Goal: Transaction & Acquisition: Book appointment/travel/reservation

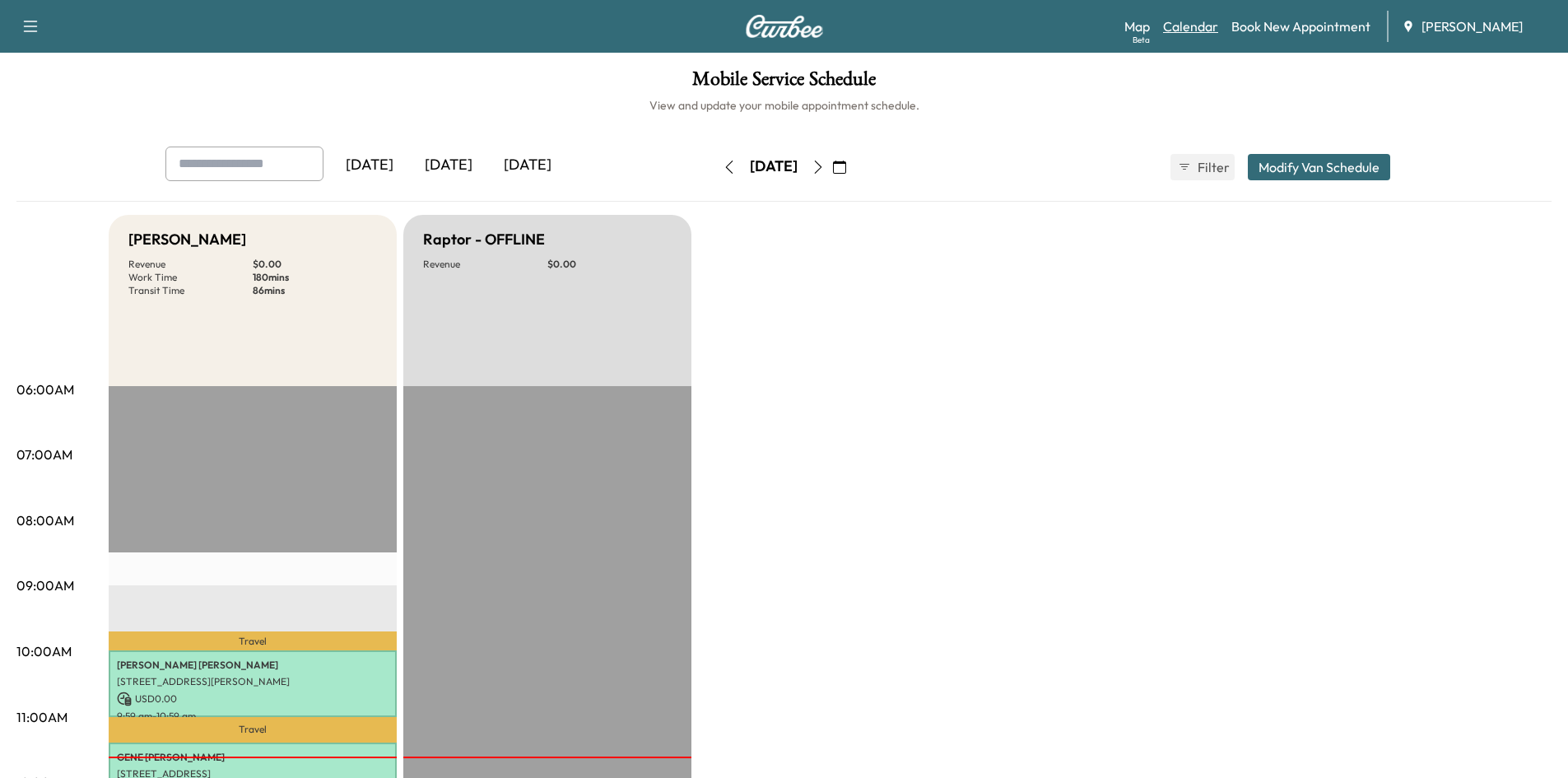
click at [1196, 26] on link "Calendar" at bounding box center [1190, 26] width 55 height 20
click at [847, 161] on icon "button" at bounding box center [840, 167] width 13 height 13
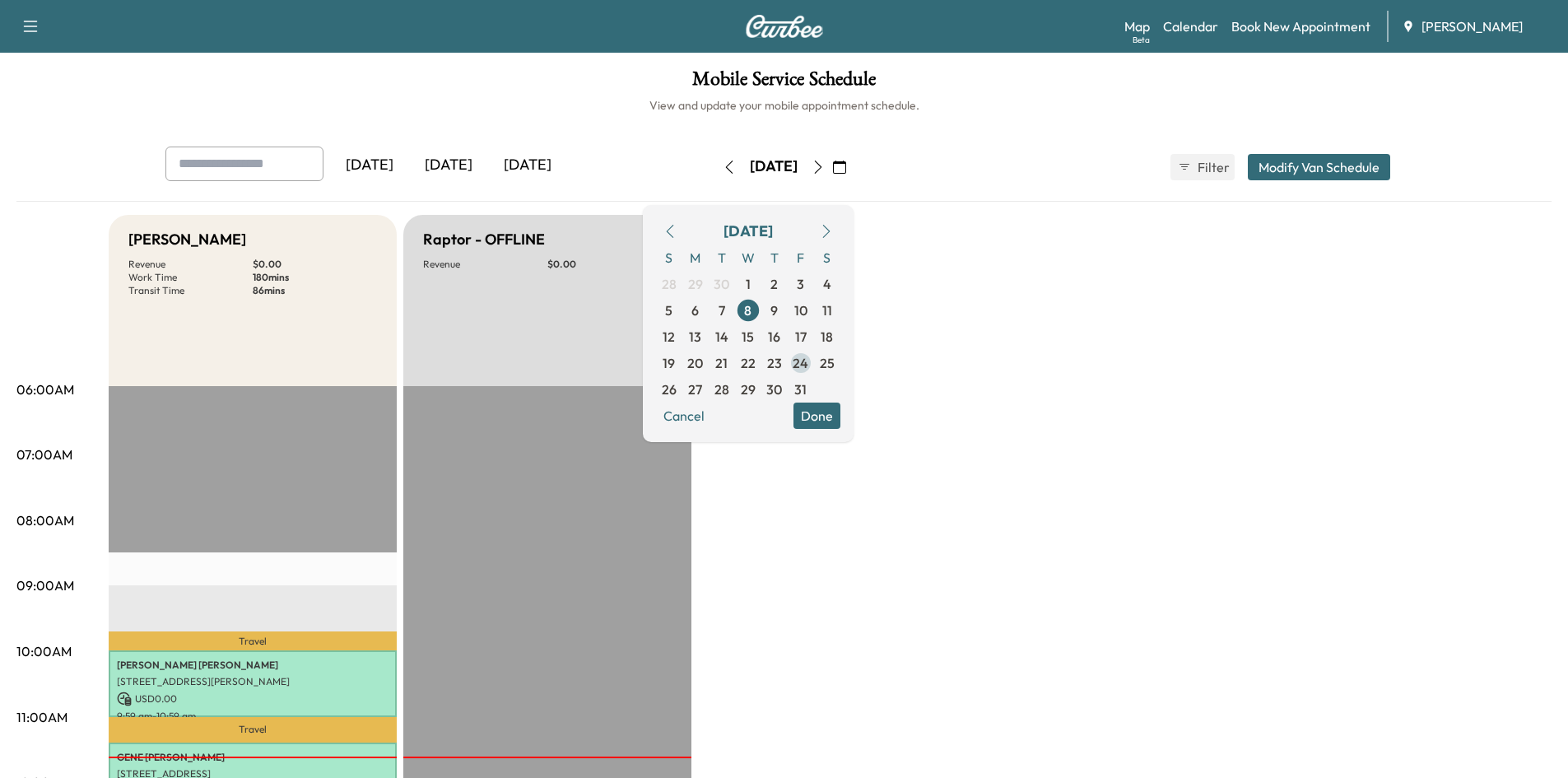
click at [808, 364] on span "24" at bounding box center [800, 363] width 15 height 20
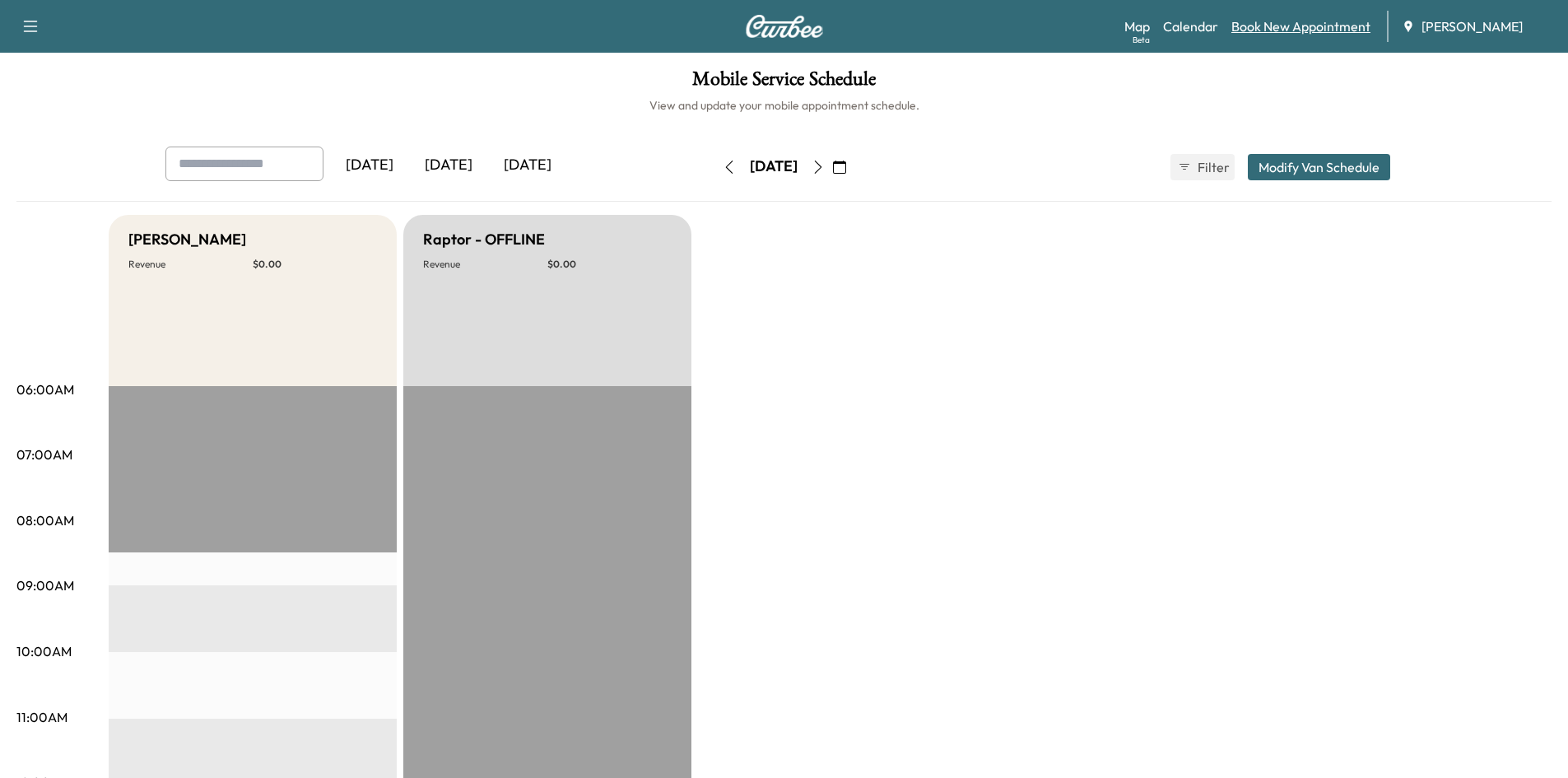
click at [1284, 21] on link "Book New Appointment" at bounding box center [1301, 26] width 139 height 20
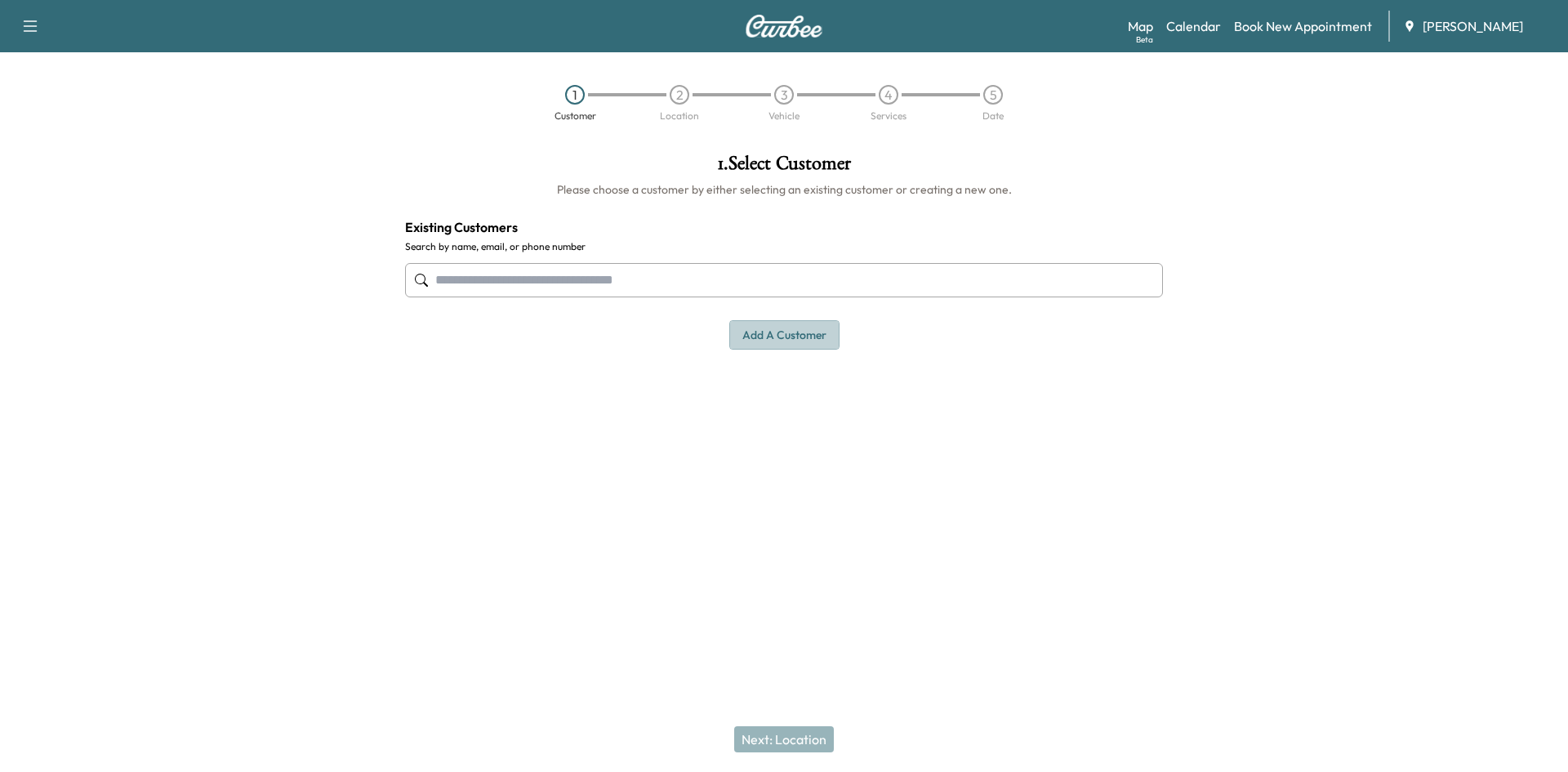
click at [791, 335] on button "Add a customer" at bounding box center [784, 335] width 111 height 31
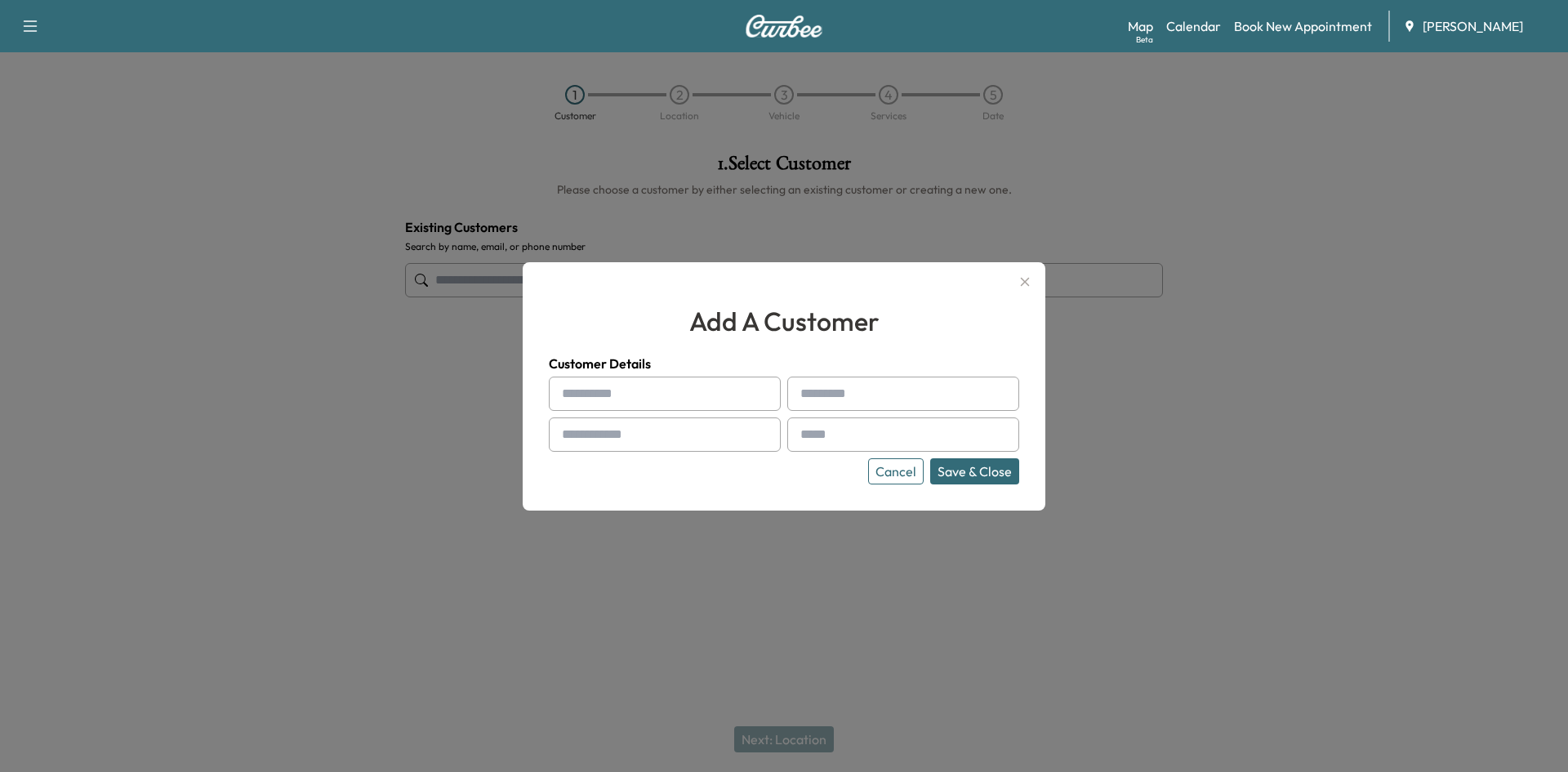
click at [682, 394] on input "text" at bounding box center [664, 393] width 232 height 34
type input "**********"
click at [856, 393] on input "text" at bounding box center [903, 393] width 232 height 34
type input "*******"
click at [665, 433] on input "text" at bounding box center [664, 434] width 232 height 34
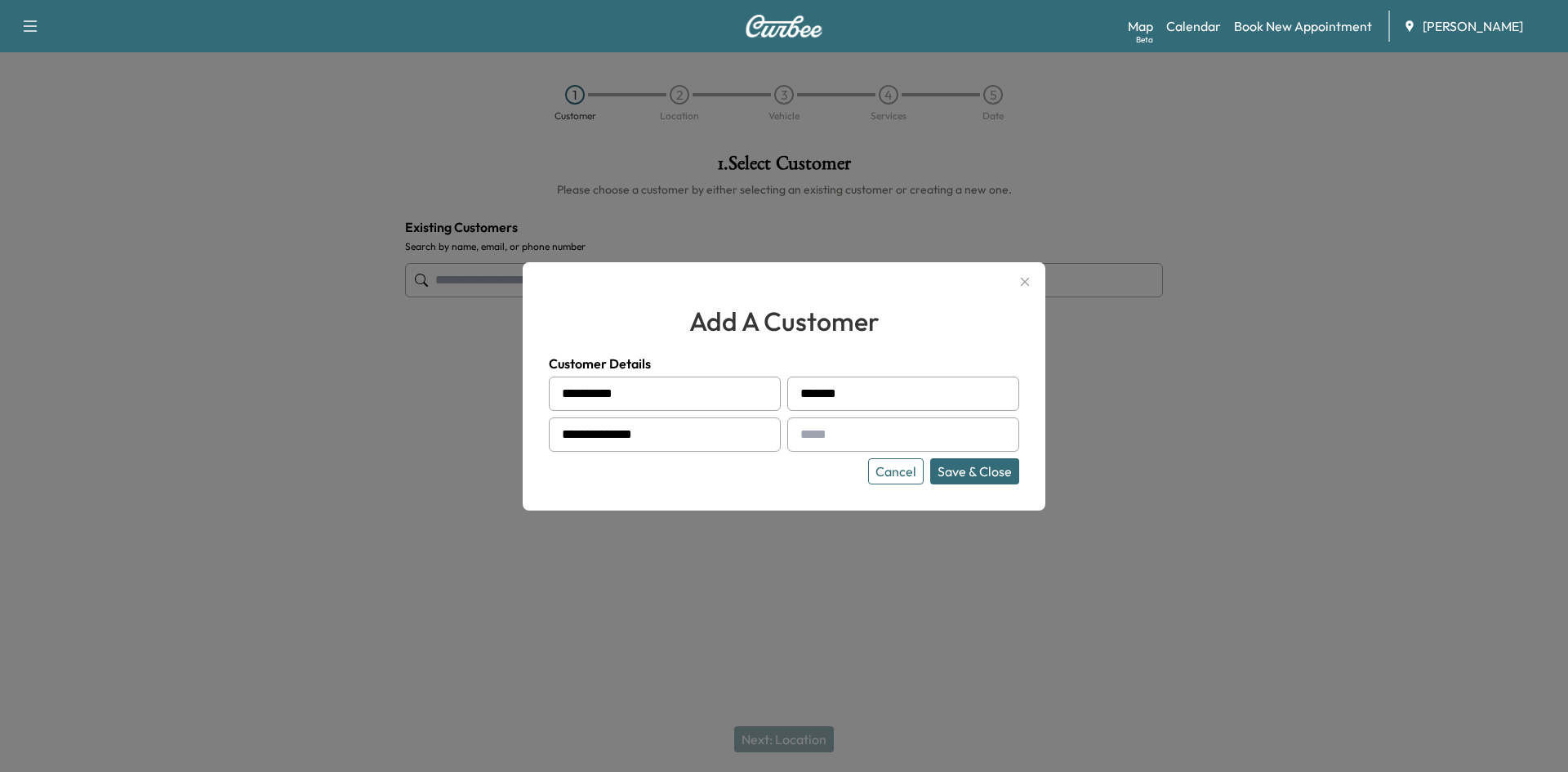
type input "**********"
click at [815, 425] on input "text" at bounding box center [903, 434] width 232 height 34
drag, startPoint x: 795, startPoint y: 439, endPoint x: 784, endPoint y: 433, distance: 12.5
paste input "**********"
type input "**********"
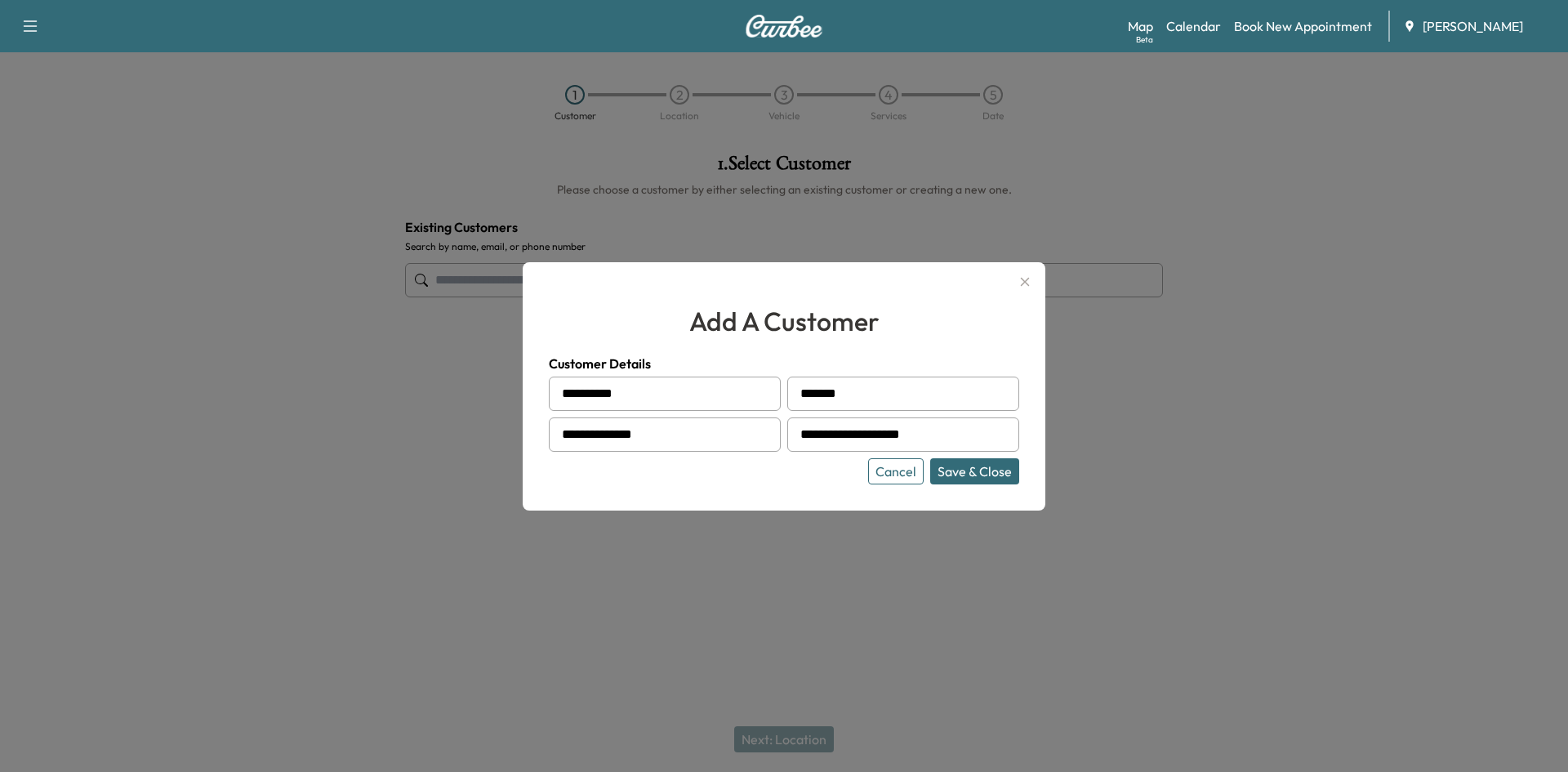
drag, startPoint x: 975, startPoint y: 469, endPoint x: 1160, endPoint y: 461, distance: 185.2
click at [982, 468] on button "Save & Close" at bounding box center [974, 470] width 89 height 26
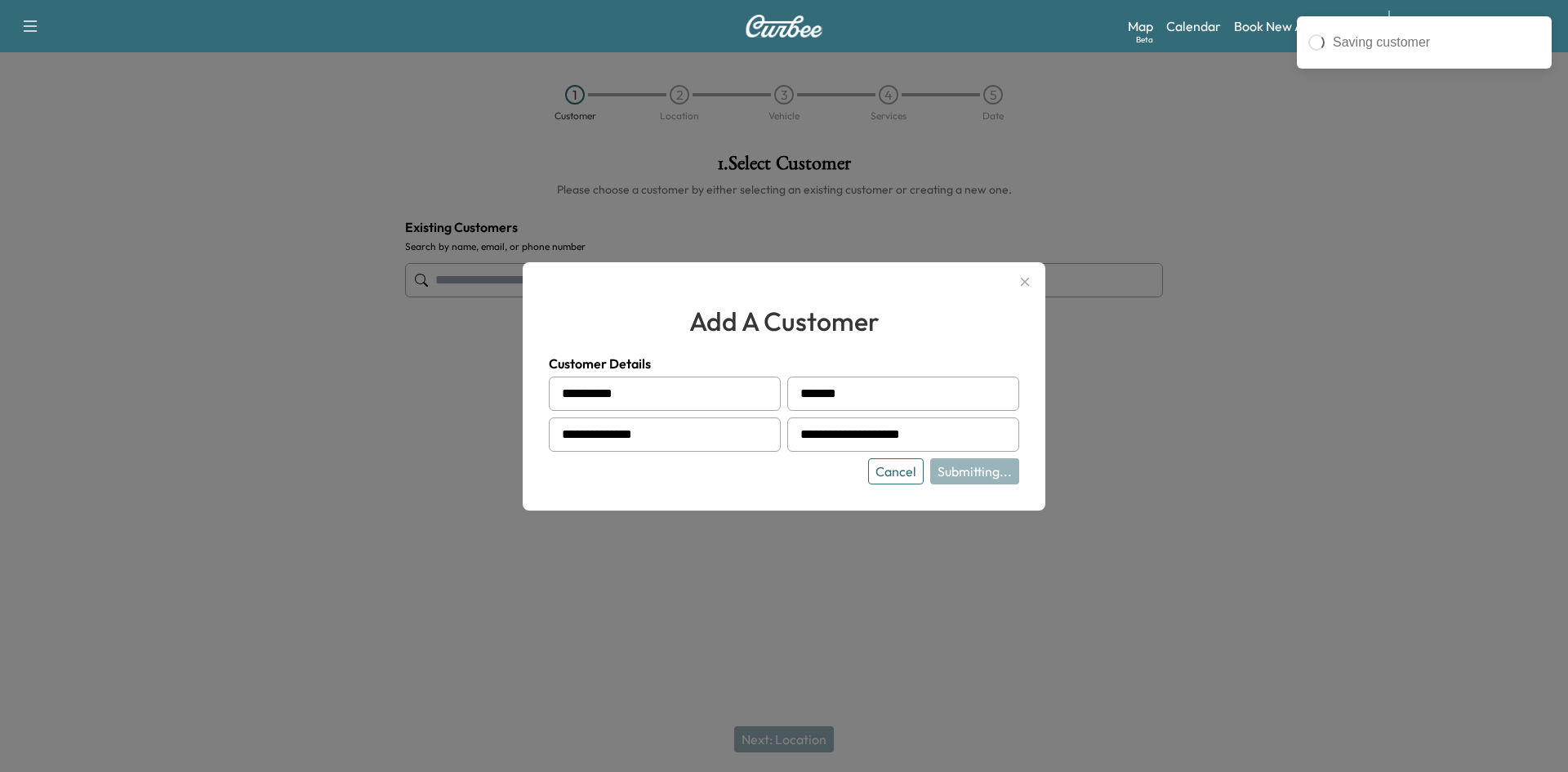
type input "**********"
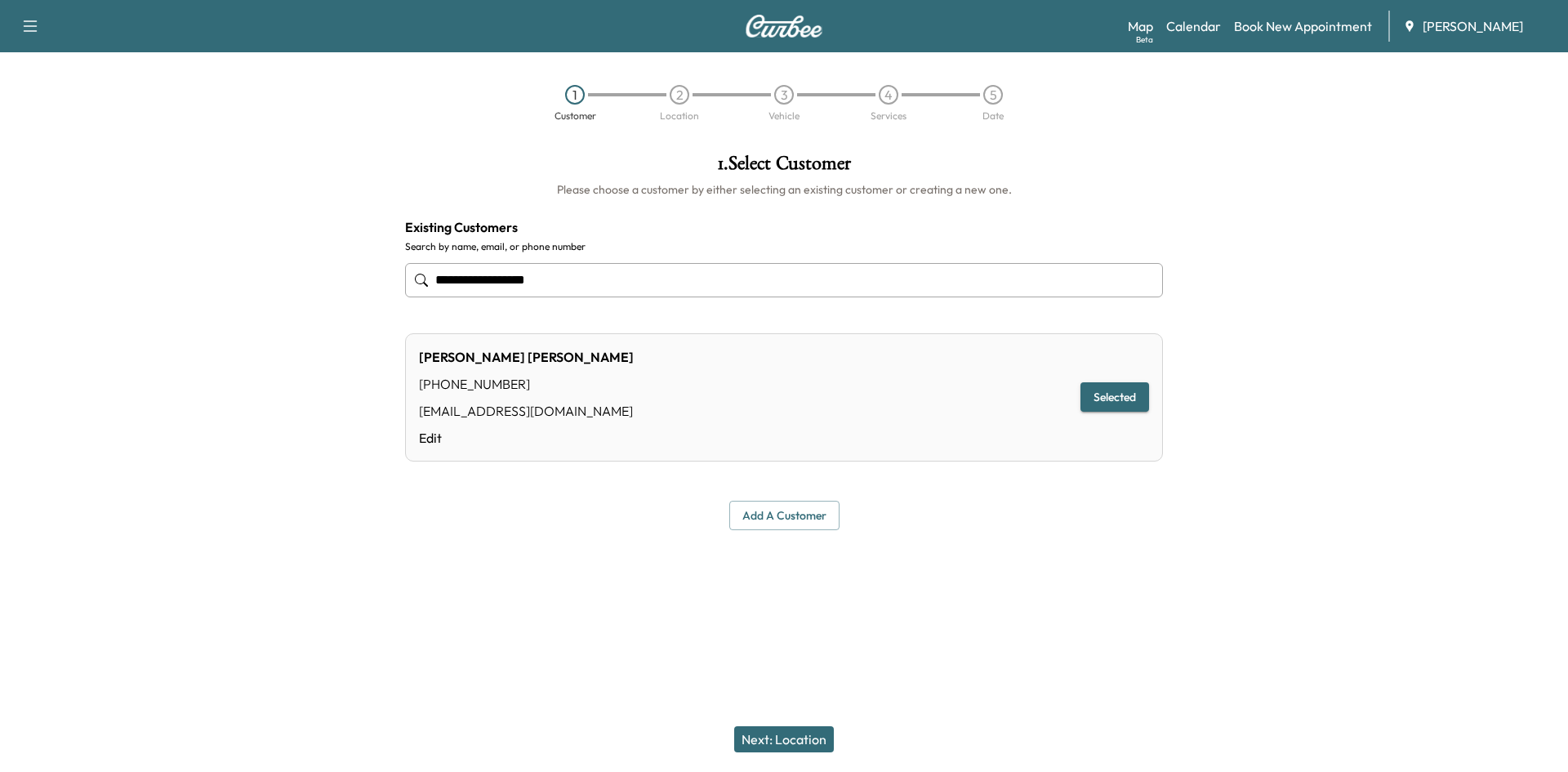
click at [808, 732] on button "Next: Location" at bounding box center [784, 739] width 99 height 26
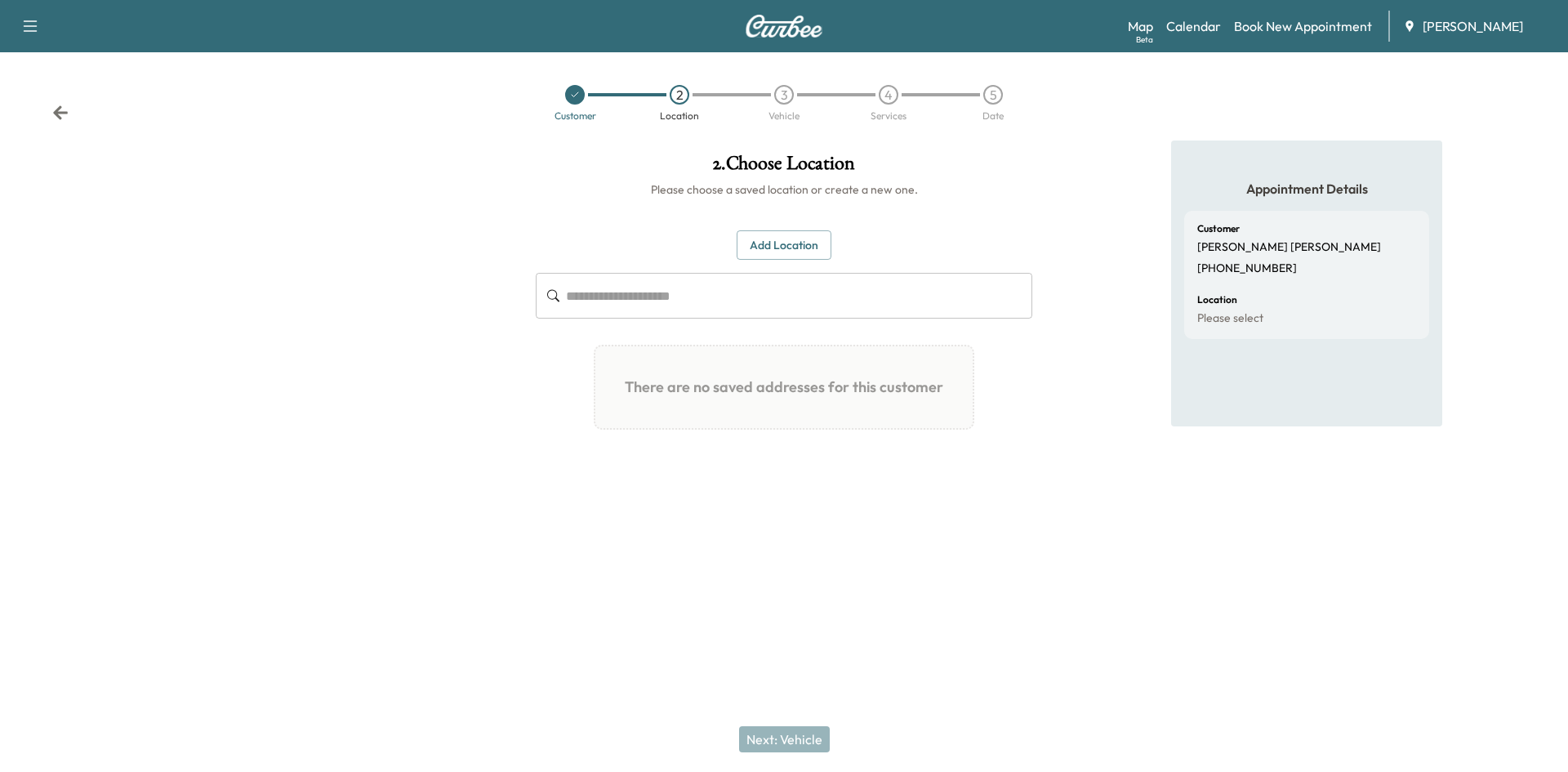
click at [765, 249] on button "Add Location" at bounding box center [784, 245] width 94 height 31
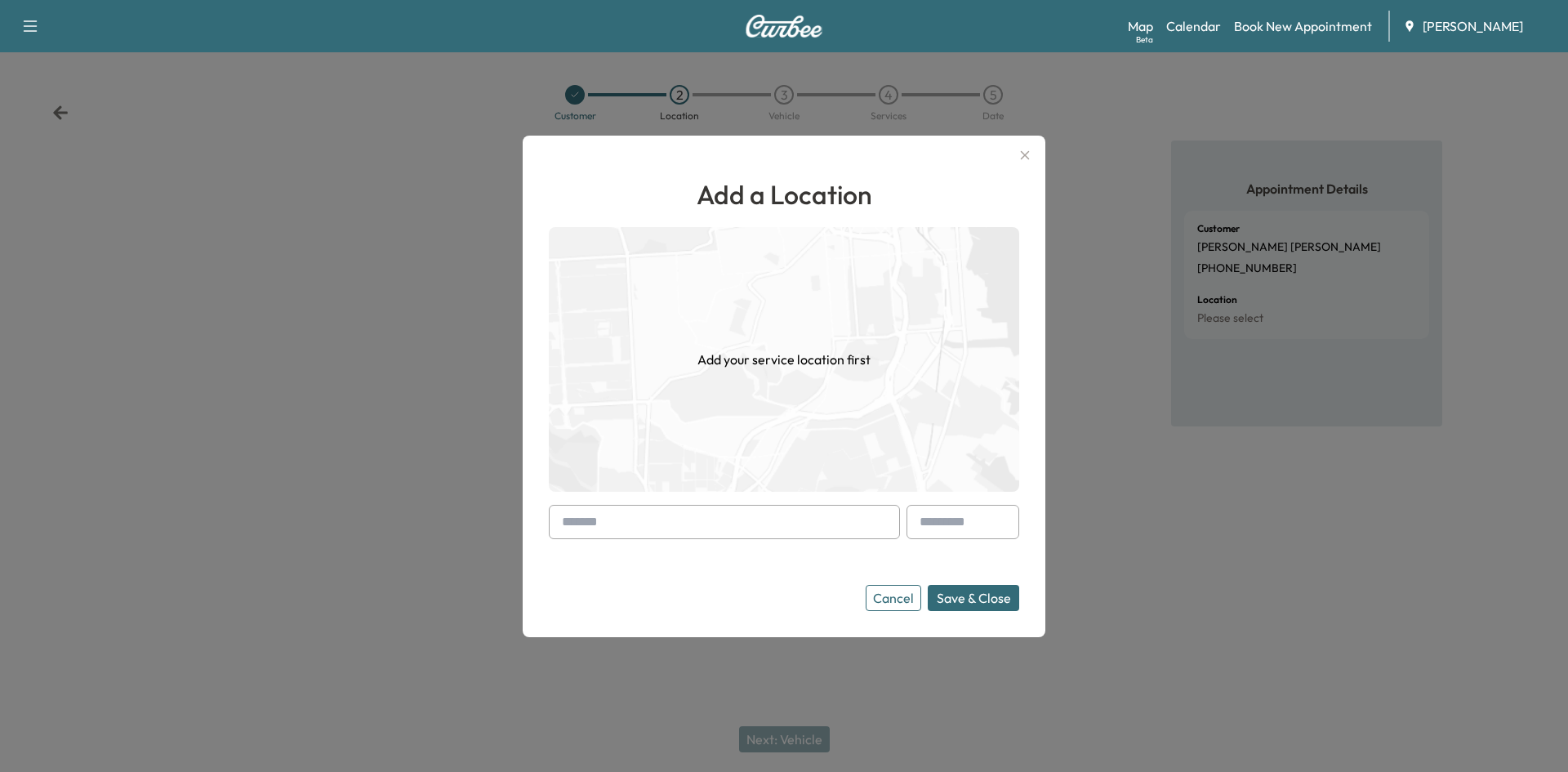
click at [639, 527] on input "text" at bounding box center [724, 522] width 351 height 34
click at [561, 522] on div at bounding box center [565, 522] width 20 height 20
drag, startPoint x: 566, startPoint y: 519, endPoint x: 589, endPoint y: 524, distance: 23.5
click at [569, 519] on div at bounding box center [565, 522] width 20 height 20
click at [589, 524] on input "text" at bounding box center [724, 522] width 351 height 34
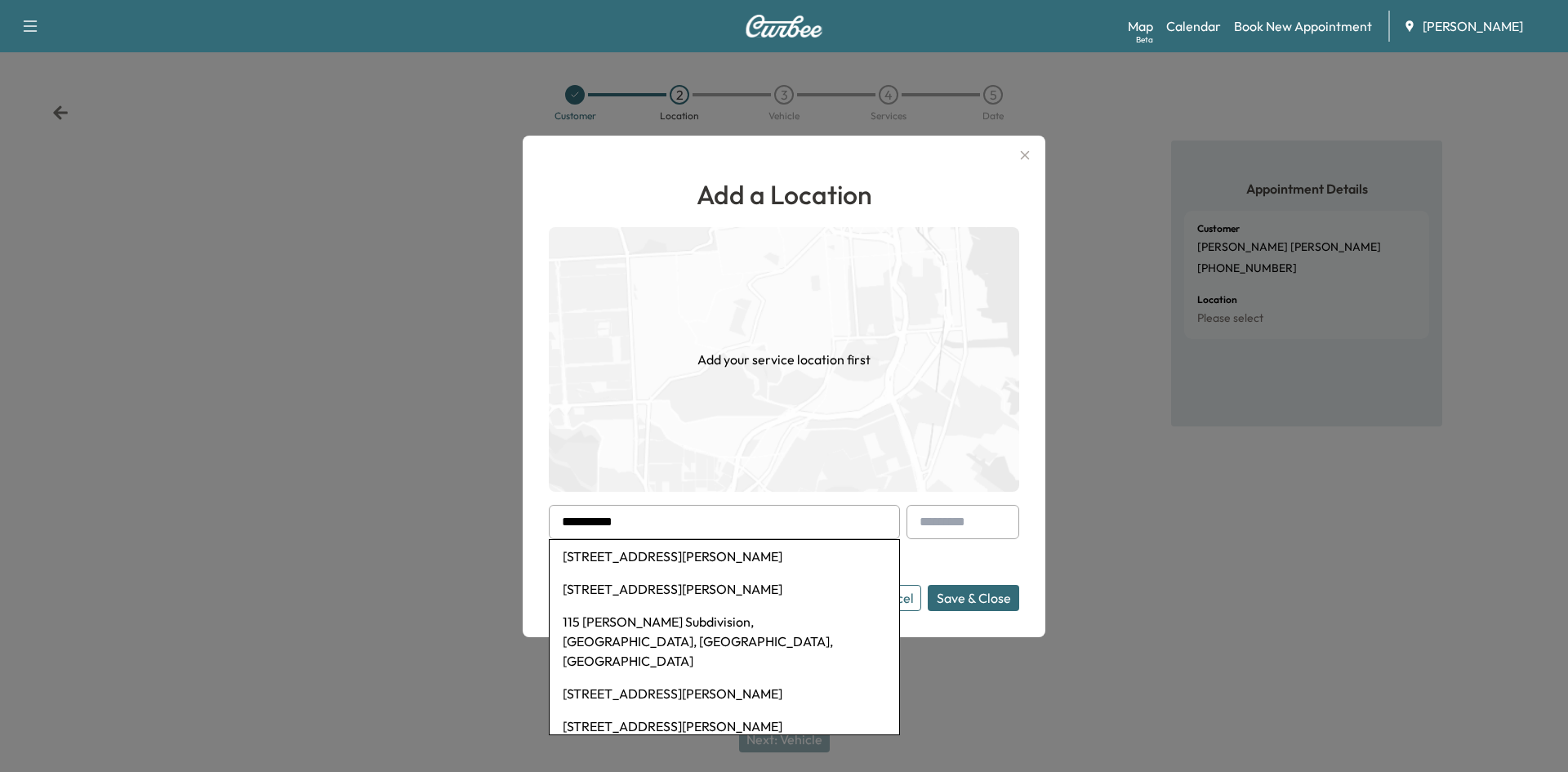
click at [715, 554] on li "[STREET_ADDRESS][PERSON_NAME]" at bounding box center [724, 556] width 349 height 32
type input "**********"
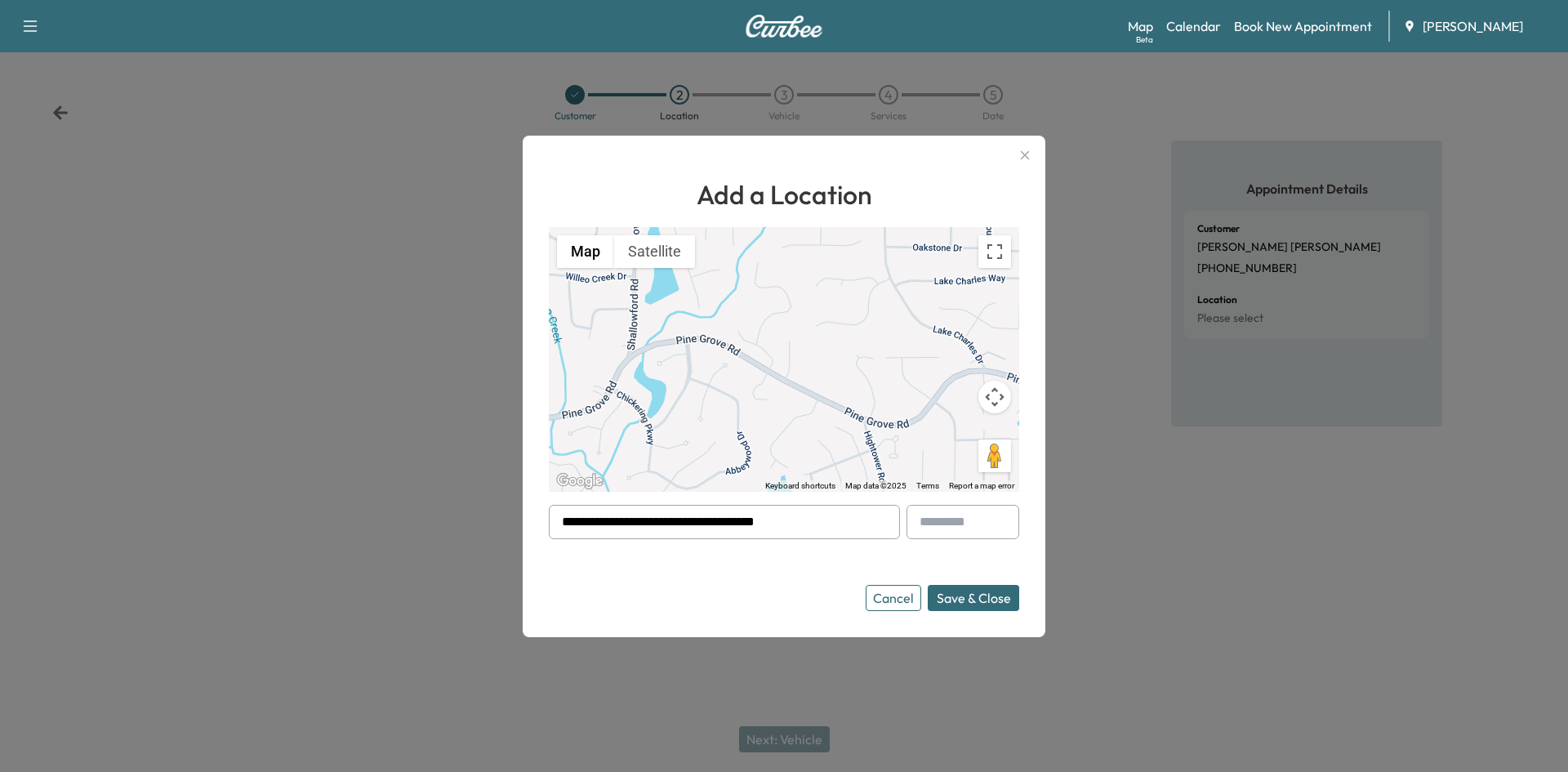
click at [953, 596] on button "Save & Close" at bounding box center [973, 597] width 92 height 26
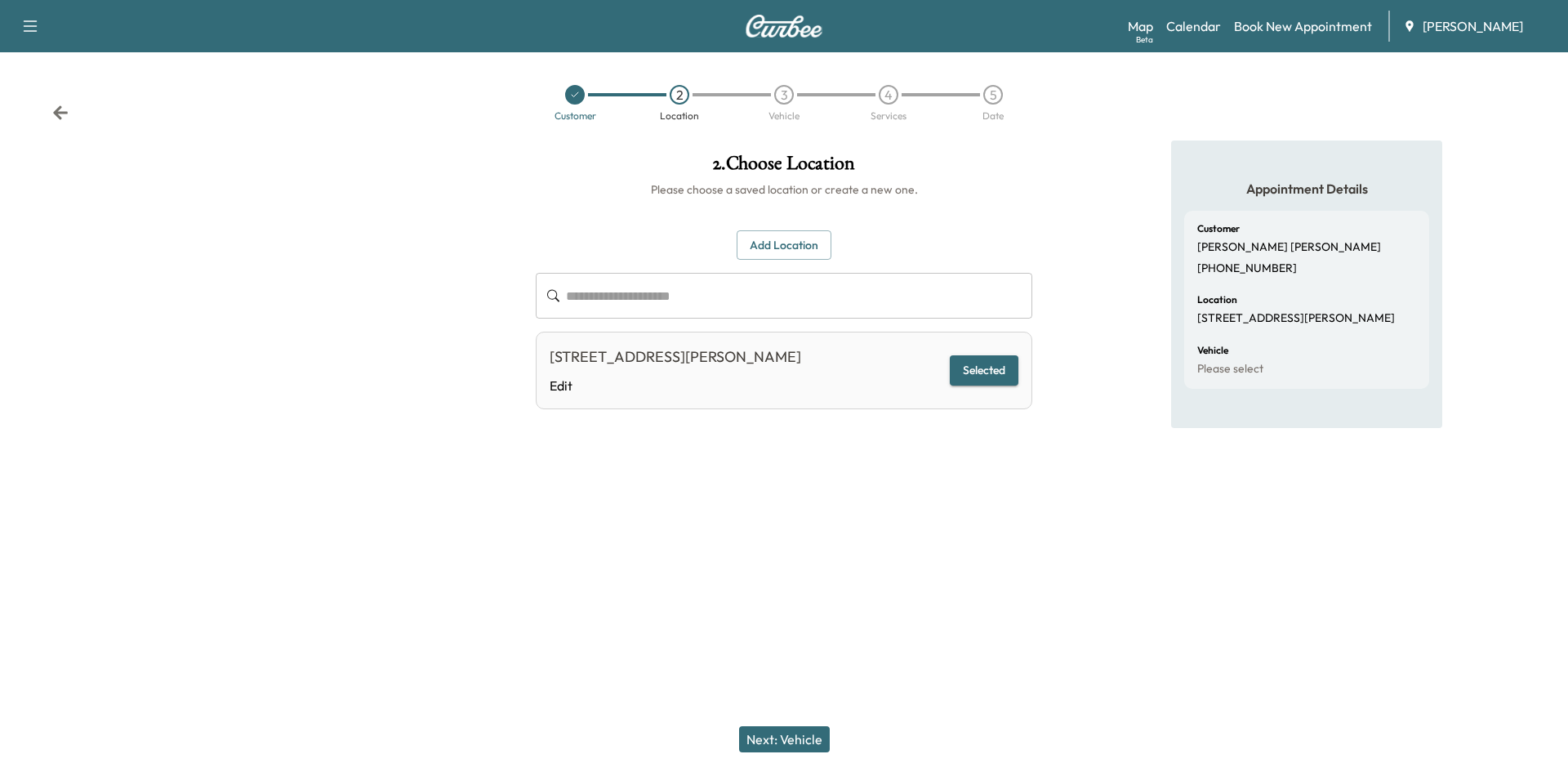
click at [789, 740] on button "Next: Vehicle" at bounding box center [784, 739] width 91 height 26
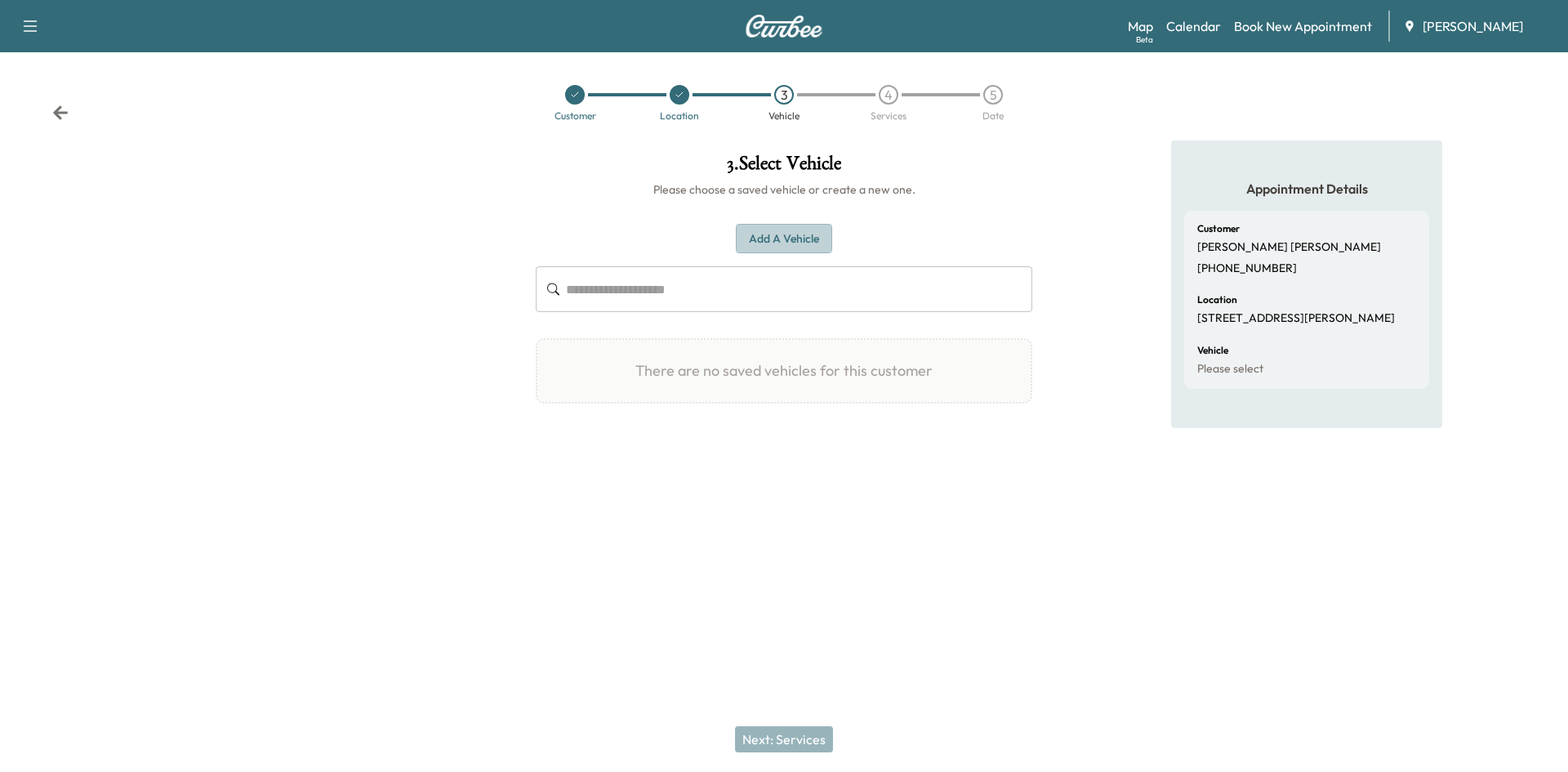
click at [786, 237] on button "Add a Vehicle" at bounding box center [784, 239] width 96 height 31
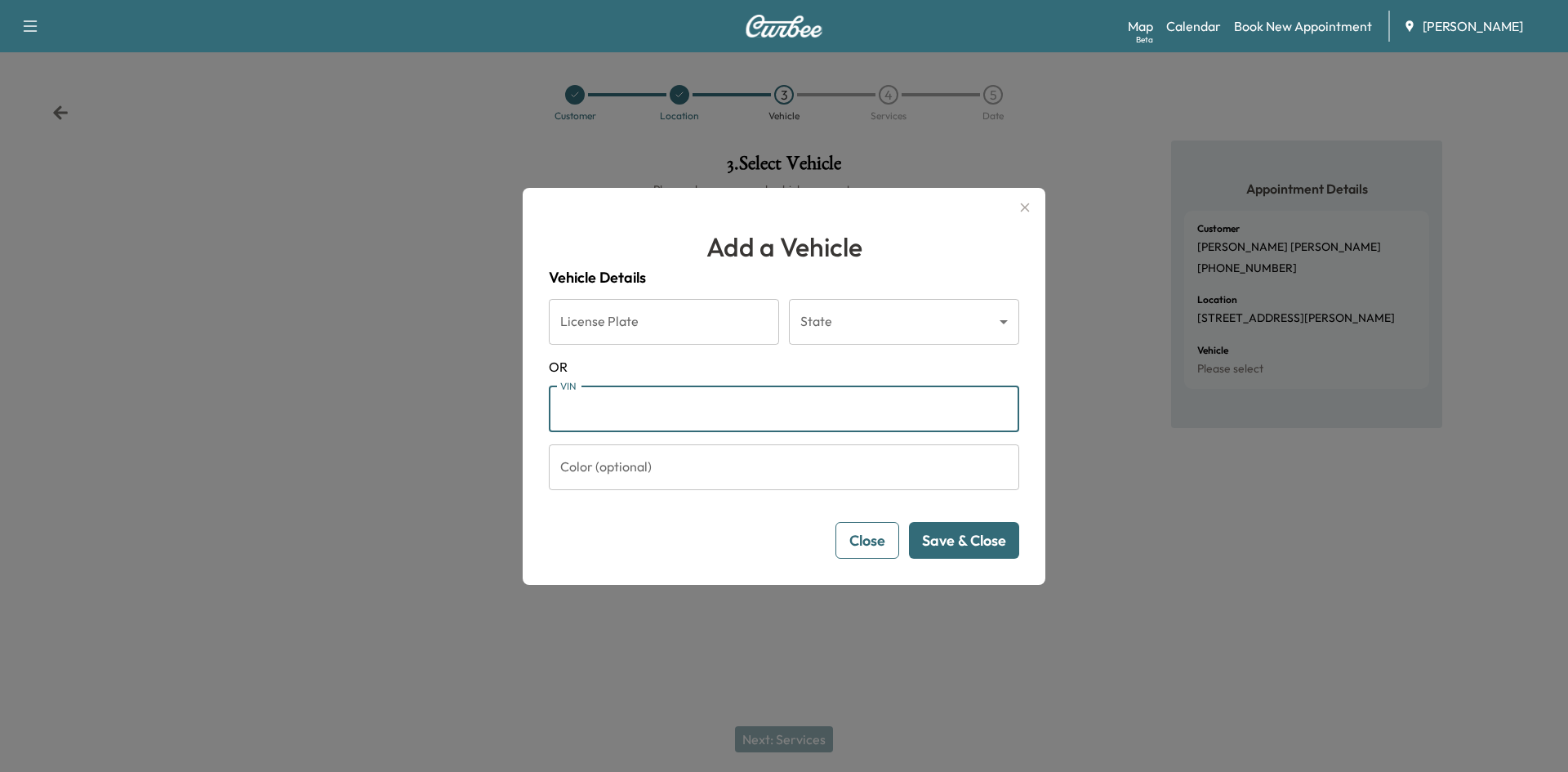
click at [580, 417] on input "VIN" at bounding box center [784, 409] width 470 height 46
drag, startPoint x: 565, startPoint y: 411, endPoint x: 563, endPoint y: 422, distance: 11.2
click at [563, 422] on input "VIN" at bounding box center [784, 409] width 470 height 46
paste input "**********"
type input "**********"
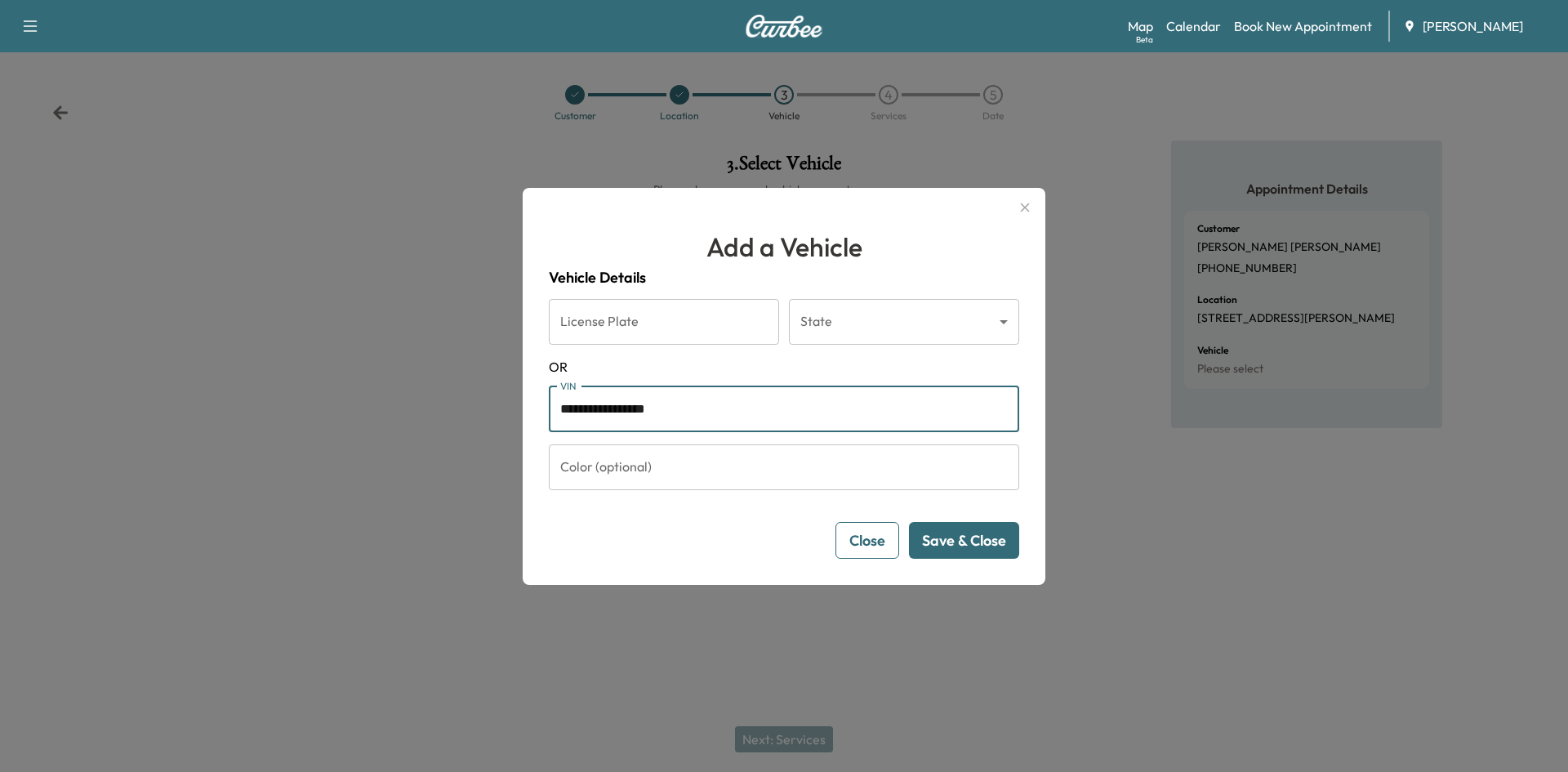
drag, startPoint x: 939, startPoint y: 541, endPoint x: 999, endPoint y: 540, distance: 60.0
click at [943, 541] on button "Save & Close" at bounding box center [964, 540] width 111 height 37
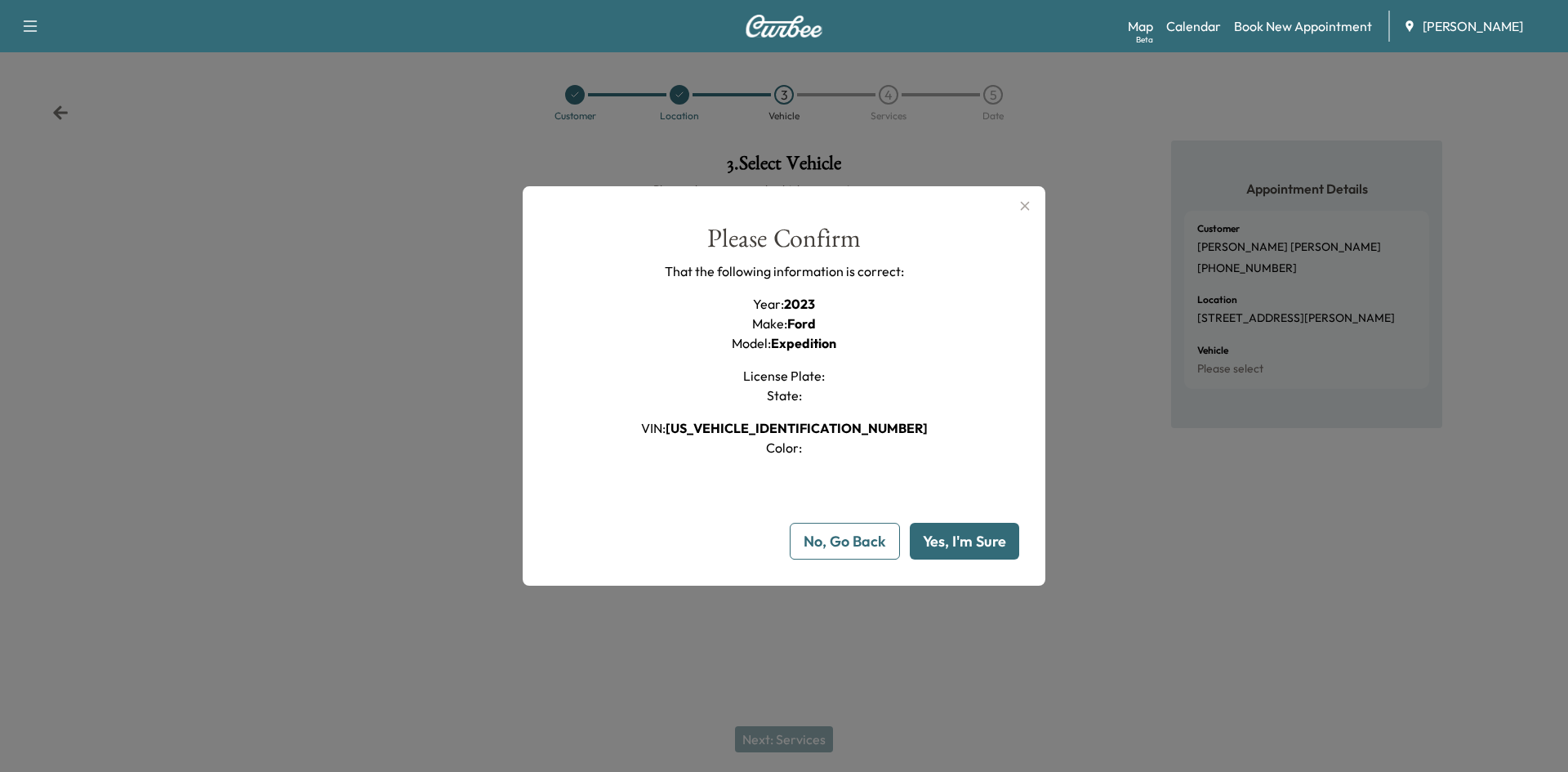
click at [972, 539] on button "Yes, I'm Sure" at bounding box center [964, 541] width 110 height 37
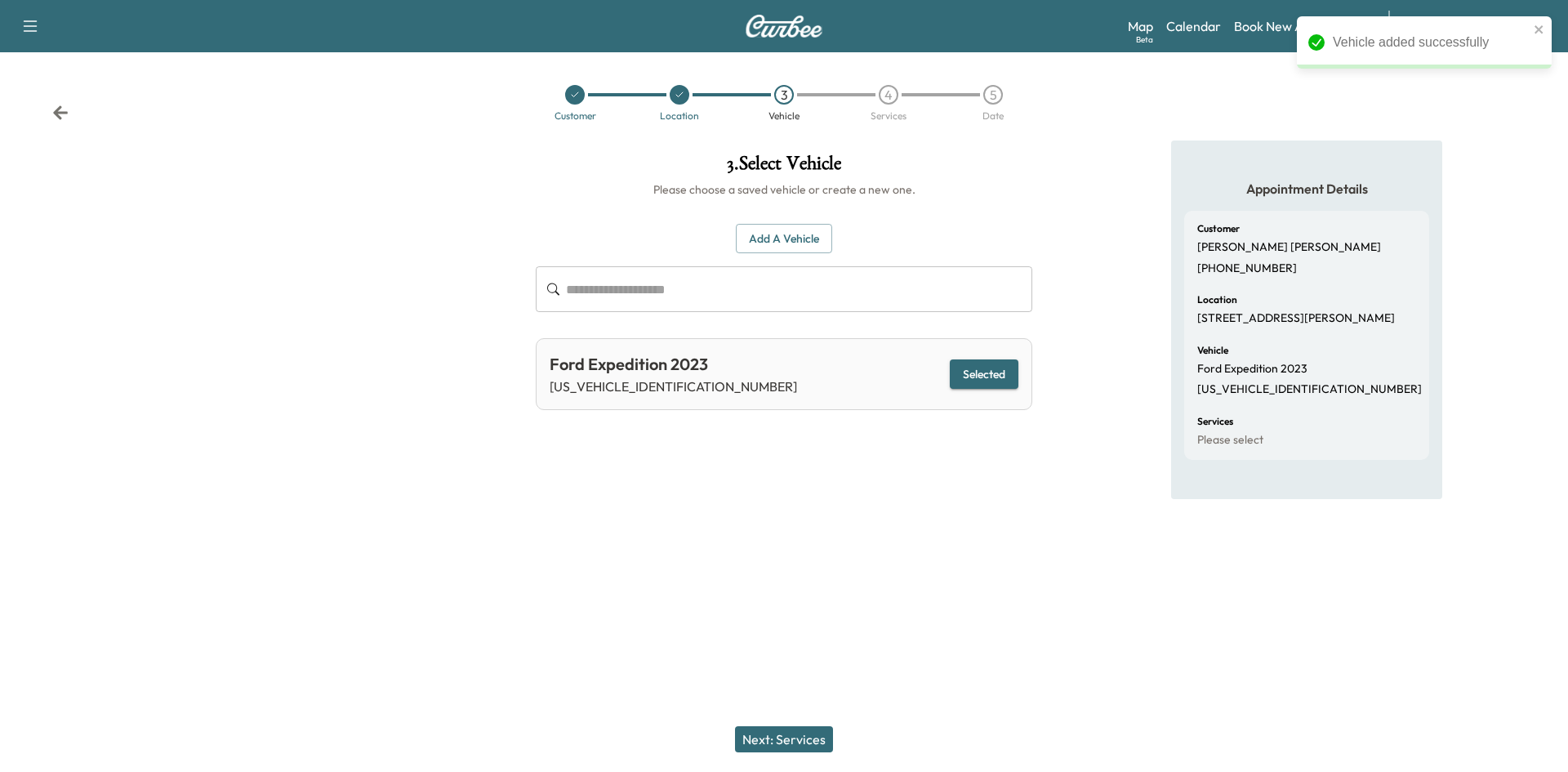
click at [782, 742] on button "Next: Services" at bounding box center [784, 739] width 98 height 26
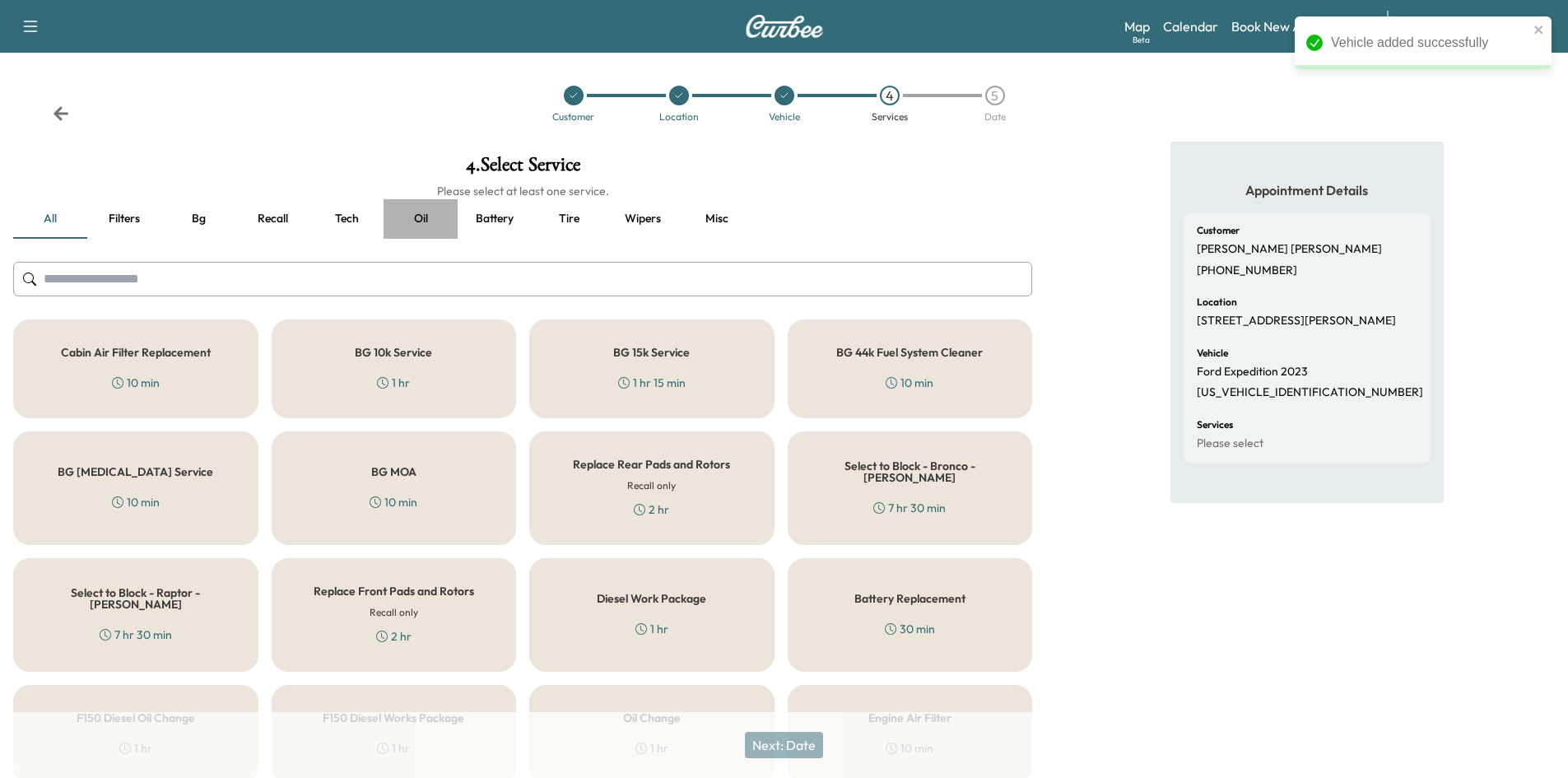
click at [416, 215] on button "Oil" at bounding box center [420, 218] width 74 height 39
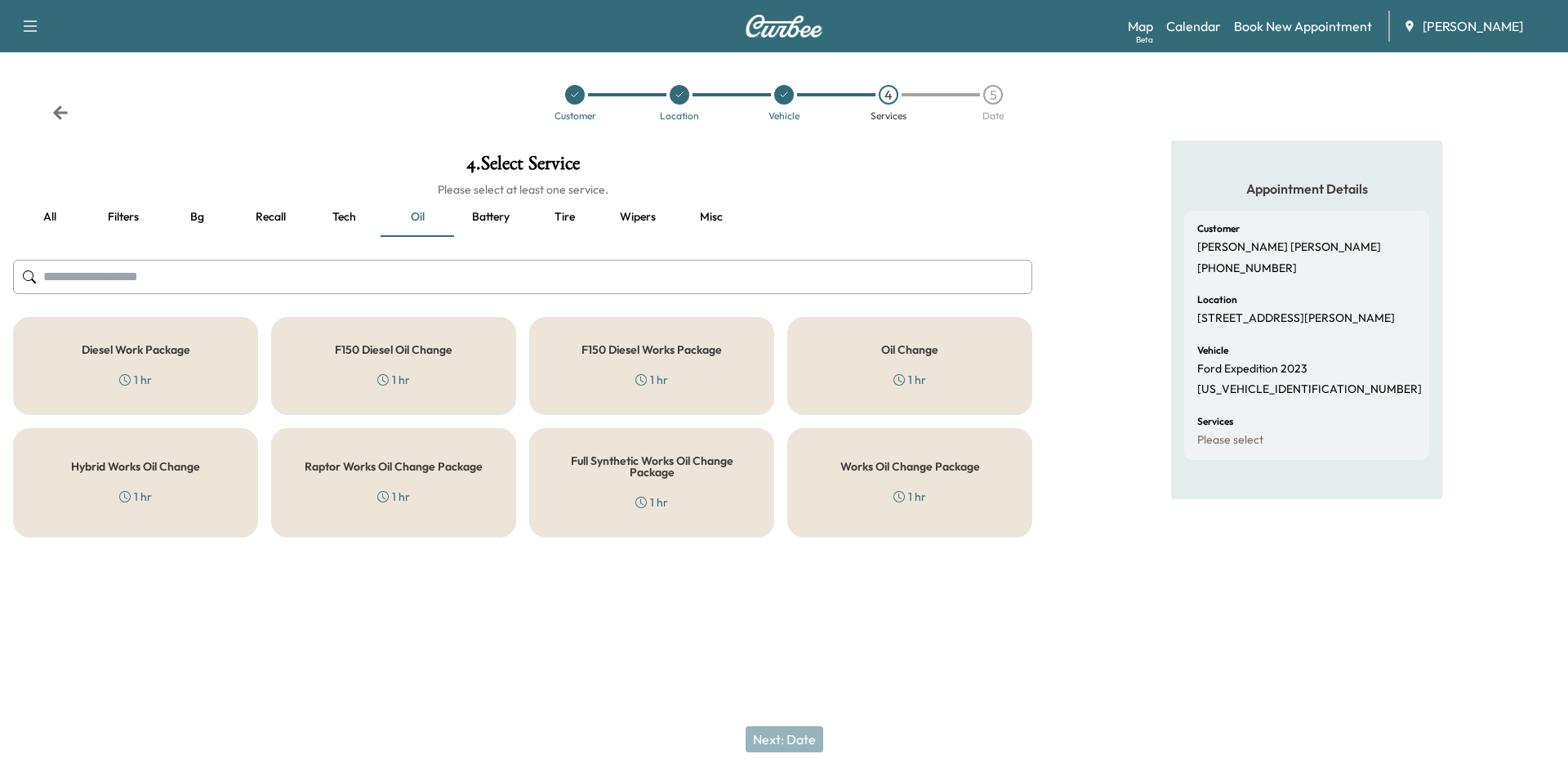
click at [881, 476] on div "Works Oil Change Package 1 hr" at bounding box center [909, 482] width 245 height 110
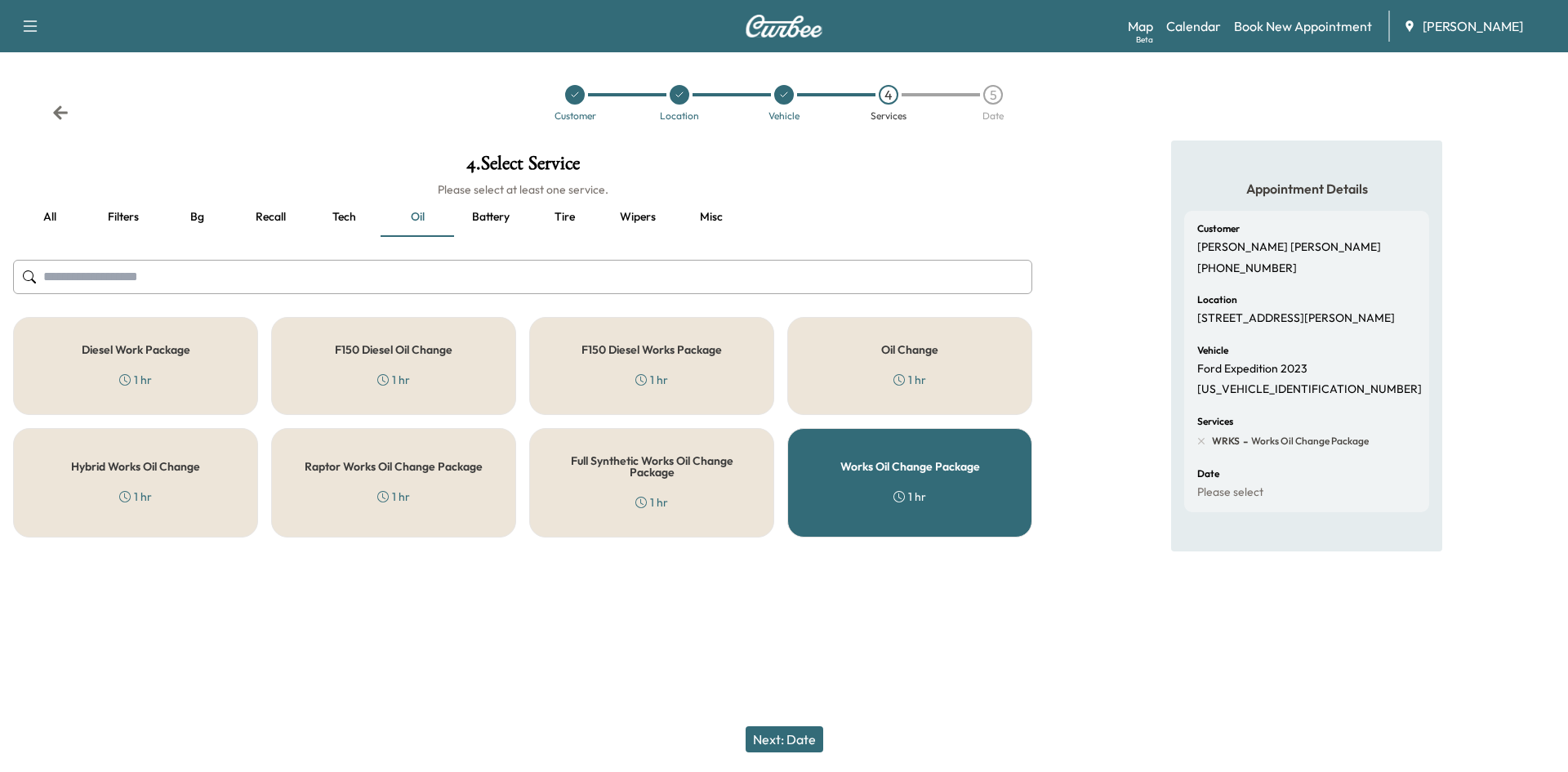
click at [789, 738] on button "Next: Date" at bounding box center [784, 739] width 77 height 26
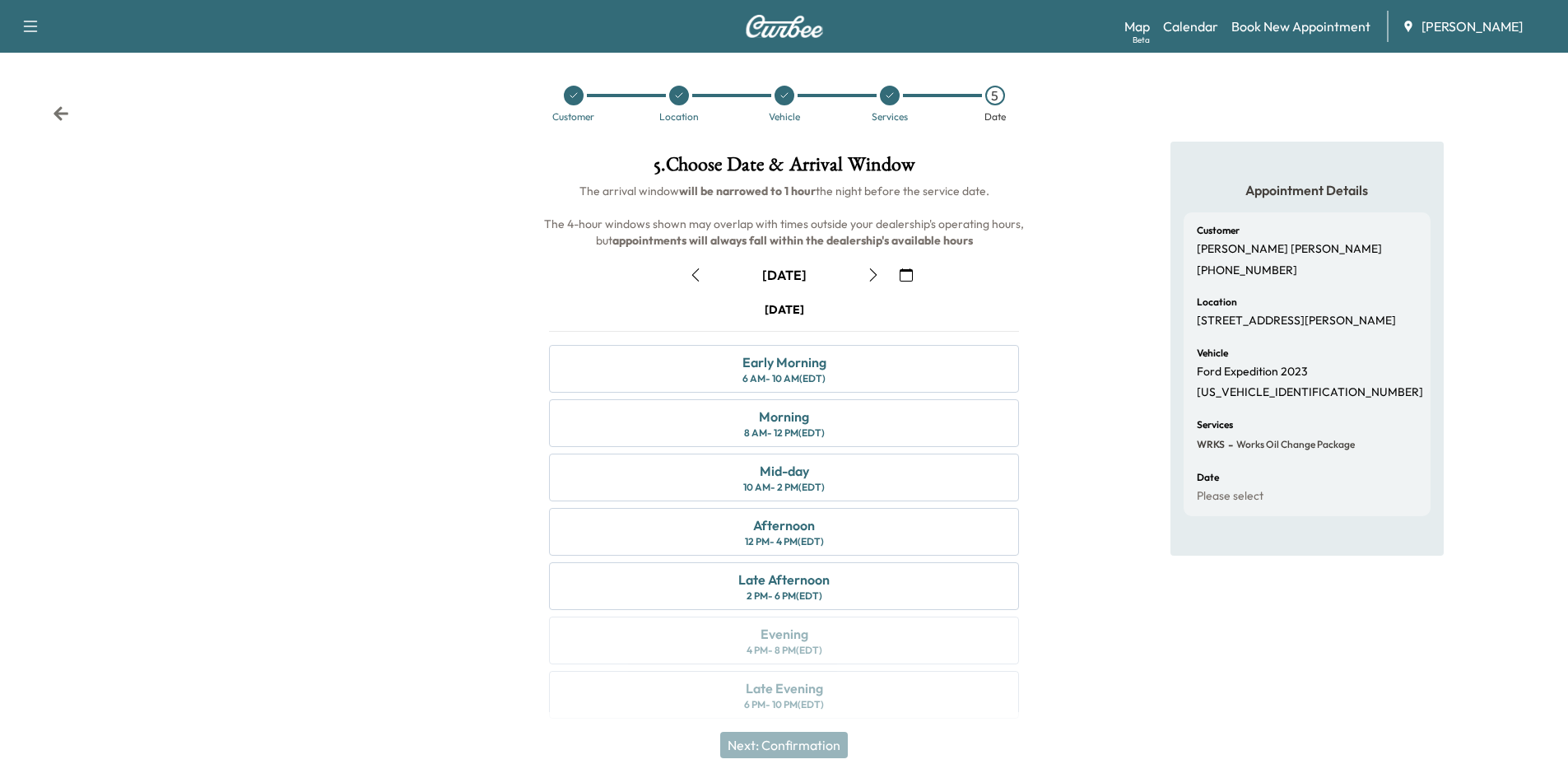
click at [873, 272] on icon "button" at bounding box center [873, 275] width 8 height 13
click at [908, 275] on icon "button" at bounding box center [906, 275] width 13 height 13
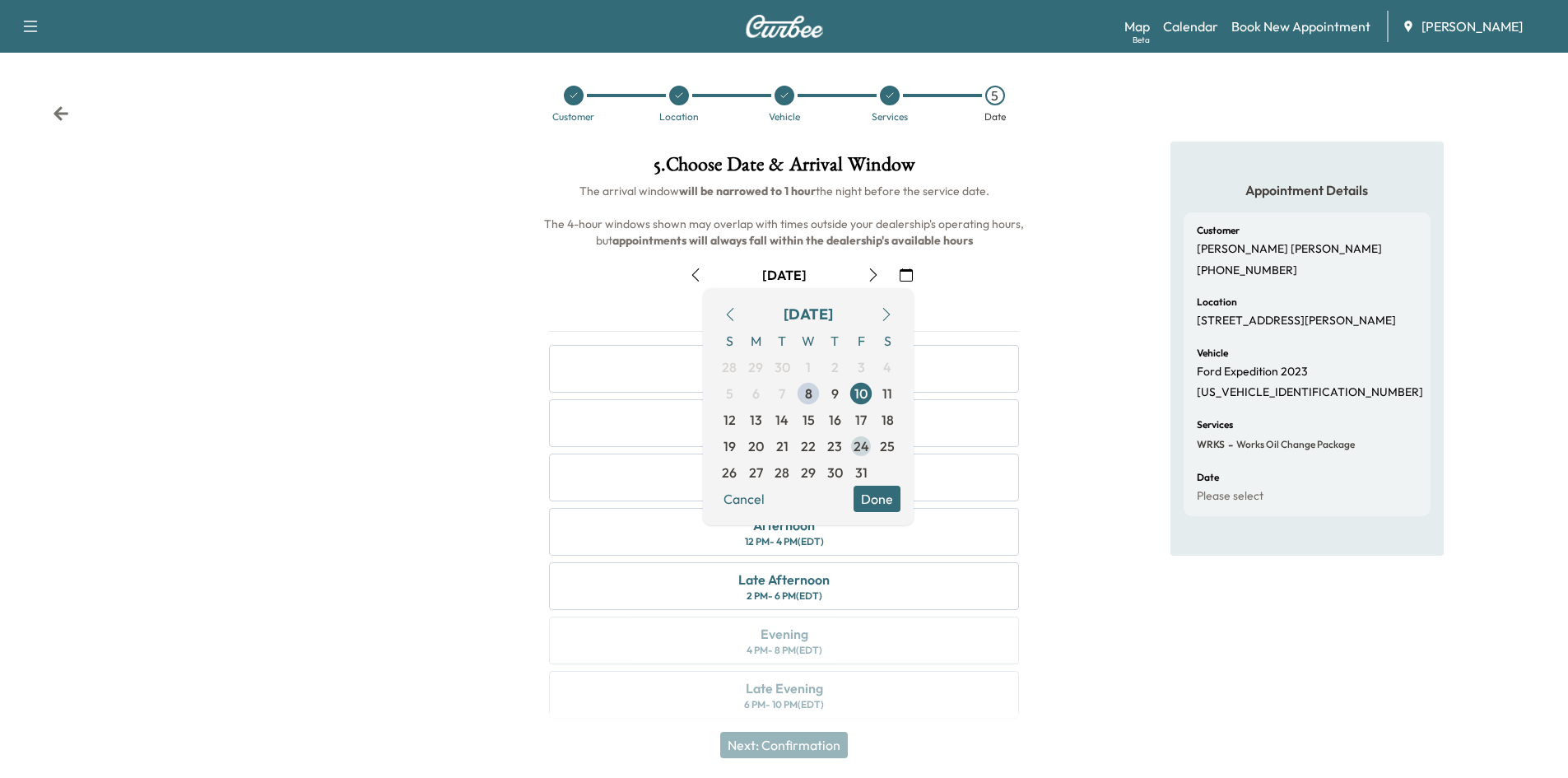
click at [863, 444] on span "24" at bounding box center [861, 446] width 15 height 20
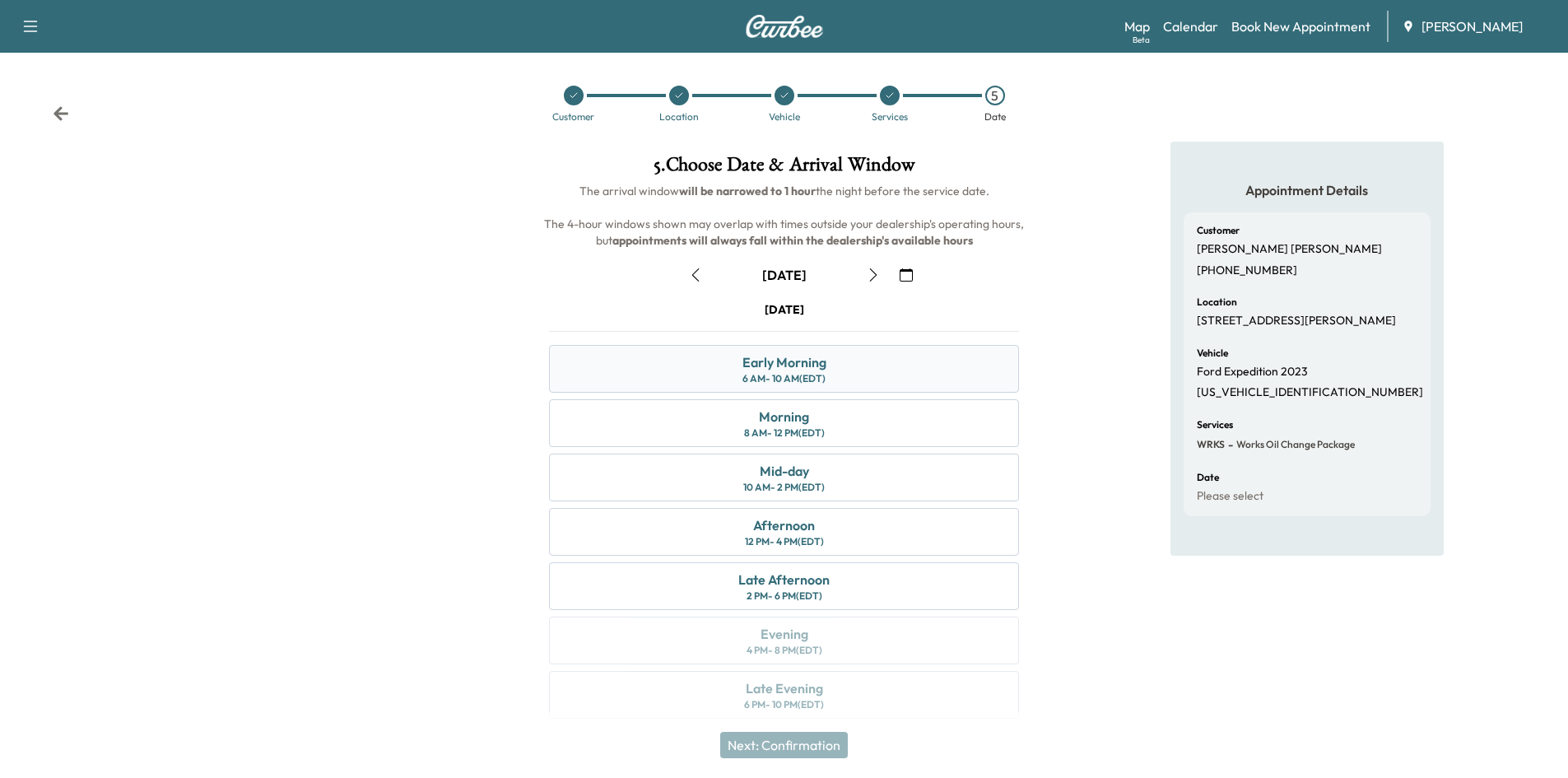
click at [835, 368] on div "Early Morning 6 AM - 10 AM (EDT)" at bounding box center [784, 369] width 470 height 48
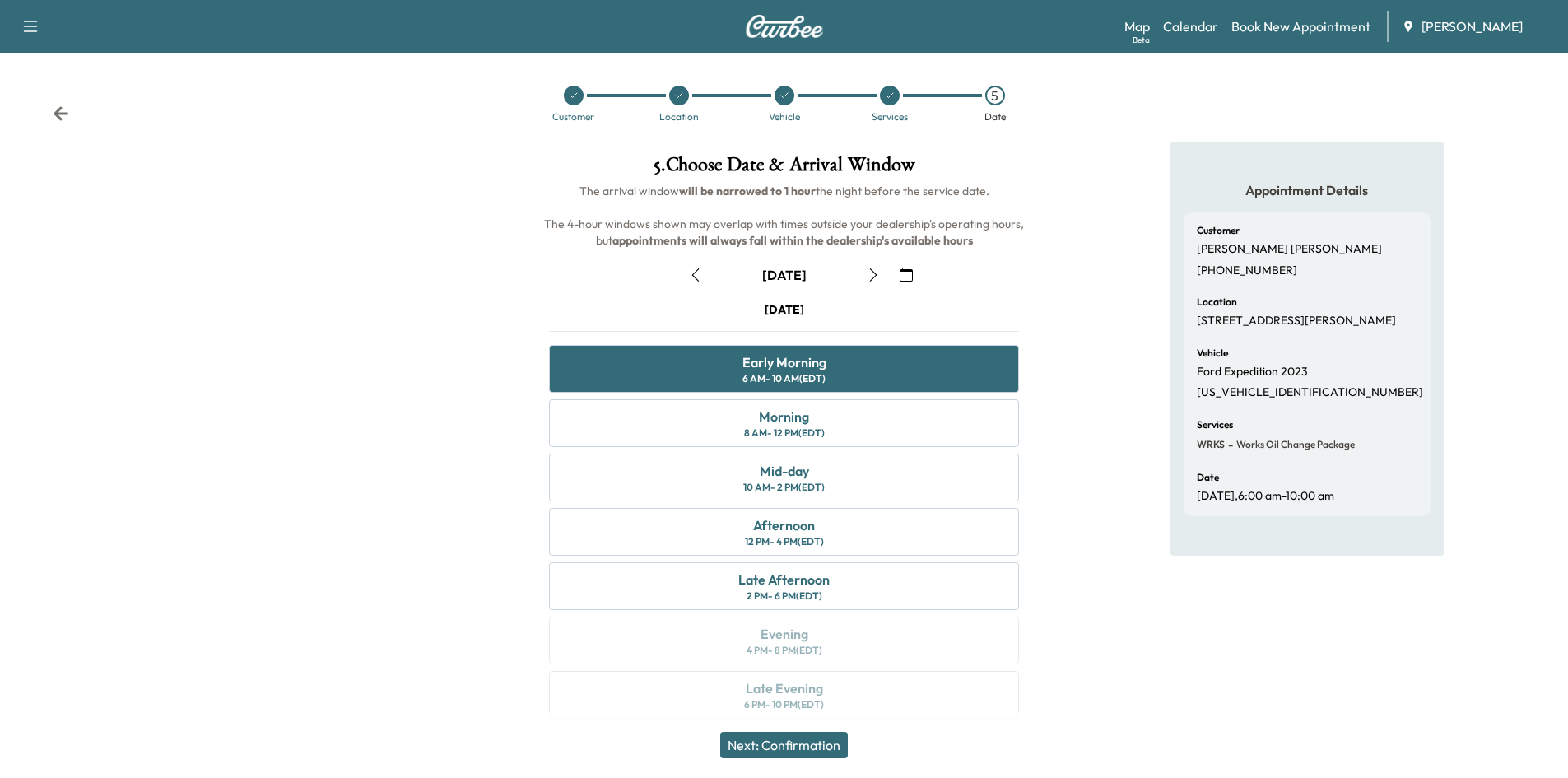
click at [787, 739] on button "Next: Confirmation" at bounding box center [784, 744] width 128 height 26
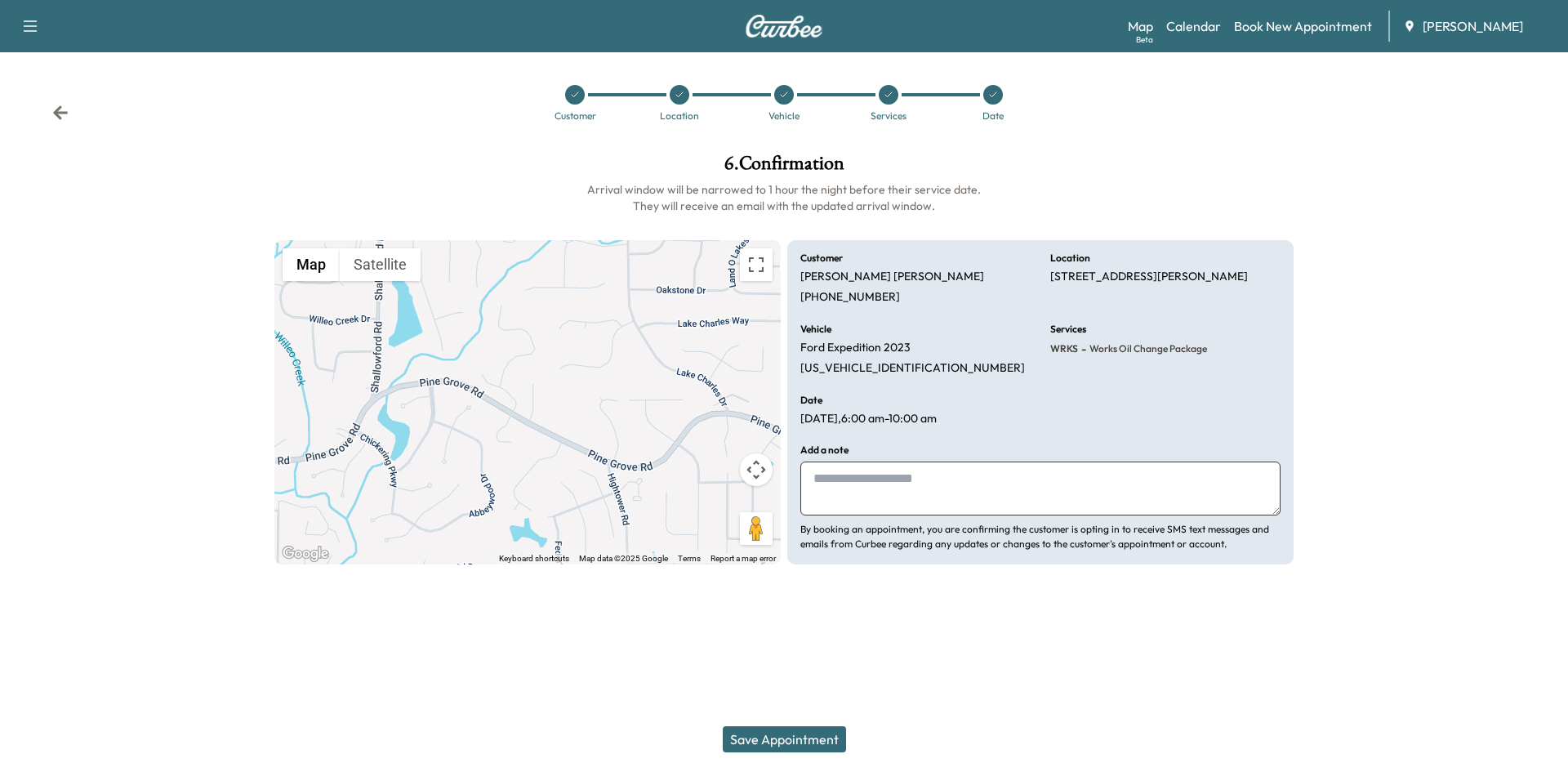
click at [872, 484] on textarea at bounding box center [1040, 488] width 480 height 53
click at [778, 739] on button "Save Appointment" at bounding box center [784, 739] width 123 height 26
